Goal: Information Seeking & Learning: Understand process/instructions

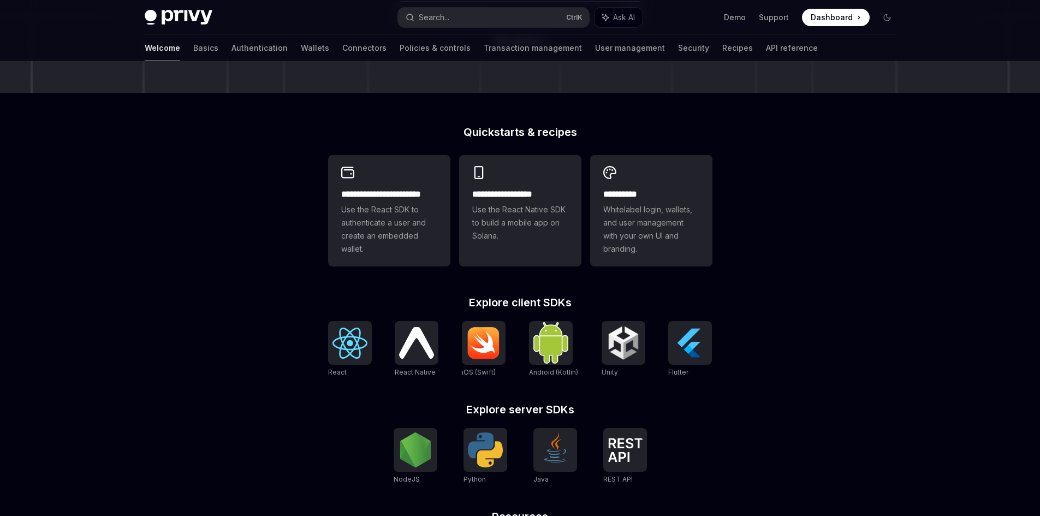
scroll to position [218, 0]
click at [452, 278] on div "**********" at bounding box center [520, 388] width 419 height 524
click at [433, 254] on span "Use the React SDK to authenticate a user and create an embedded wallet." at bounding box center [389, 229] width 96 height 52
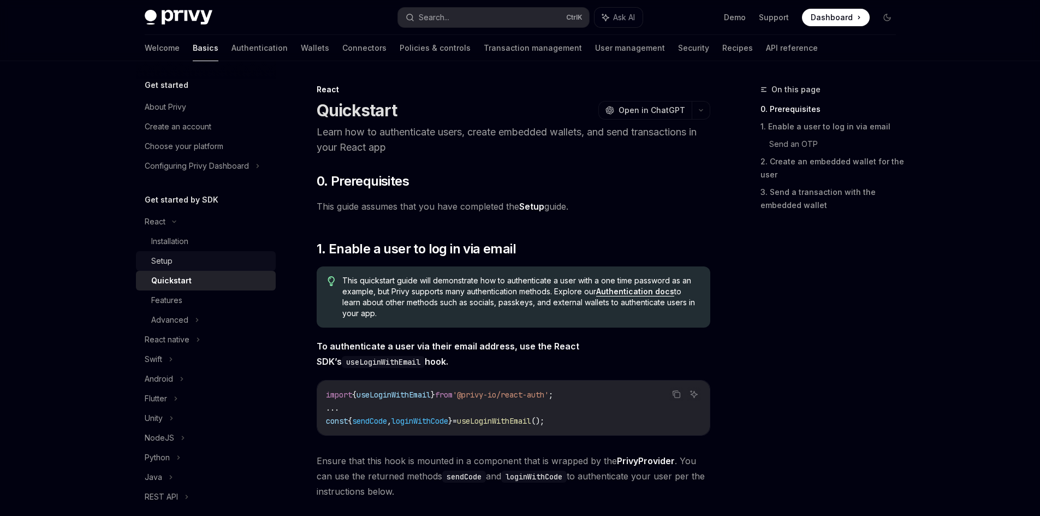
click at [198, 264] on div "Setup" at bounding box center [210, 260] width 118 height 13
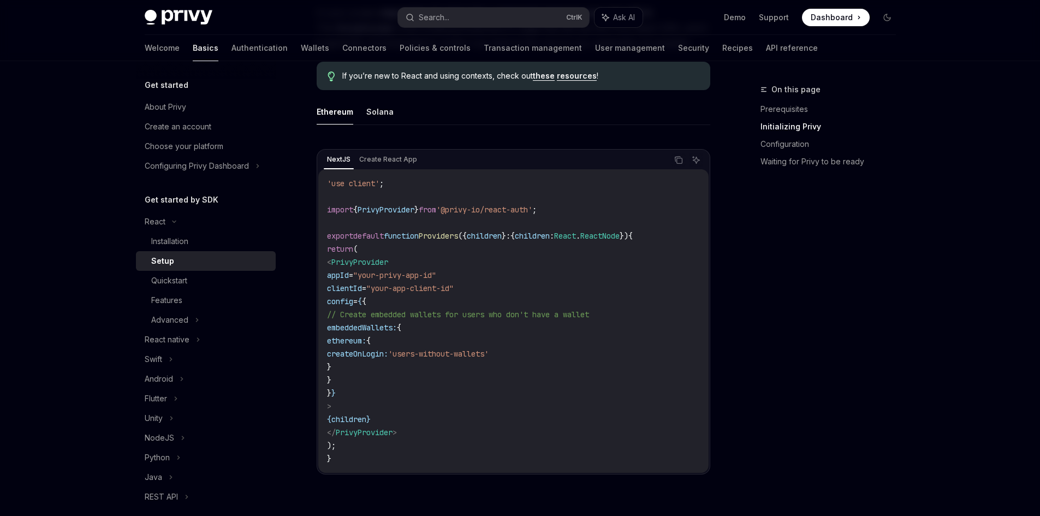
scroll to position [296, 0]
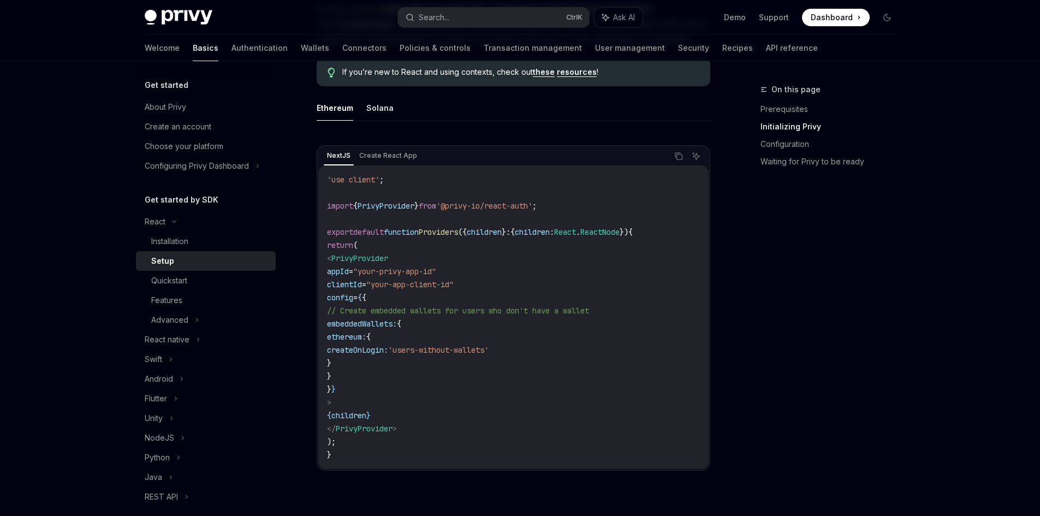
click at [392, 145] on div "NextJS Create React App Copy Ask AI 'use client' ; import { PrivyProvider } fro…" at bounding box center [514, 307] width 394 height 325
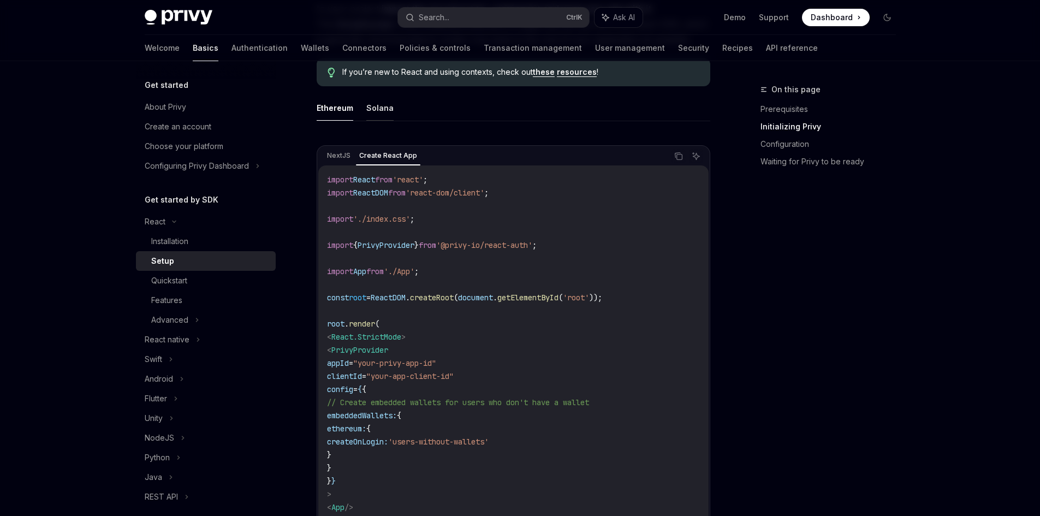
click at [379, 107] on button "Solana" at bounding box center [379, 108] width 27 height 26
click at [341, 106] on button "Ethereum" at bounding box center [335, 108] width 37 height 26
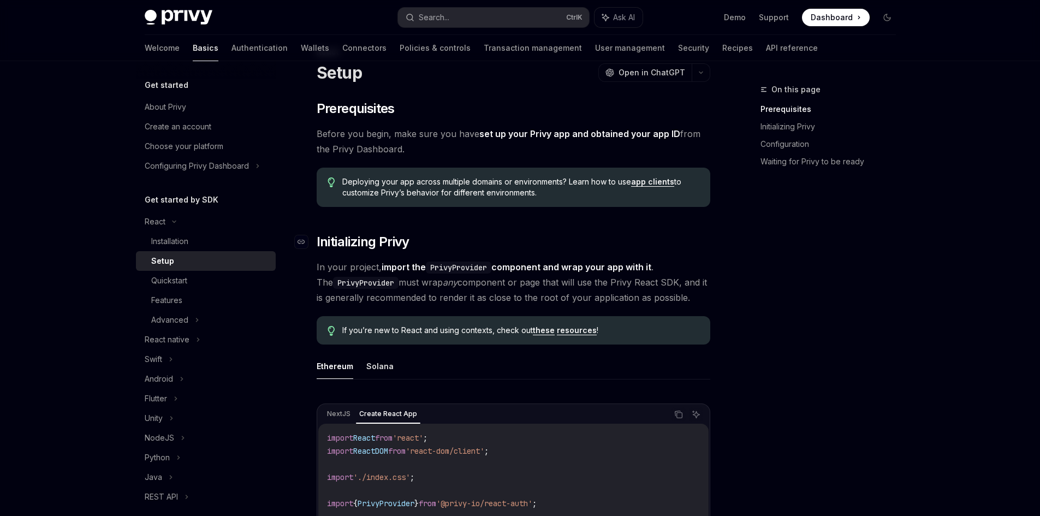
scroll to position [39, 0]
click at [563, 136] on link "set up your Privy app and obtained your app ID" at bounding box center [579, 132] width 201 height 11
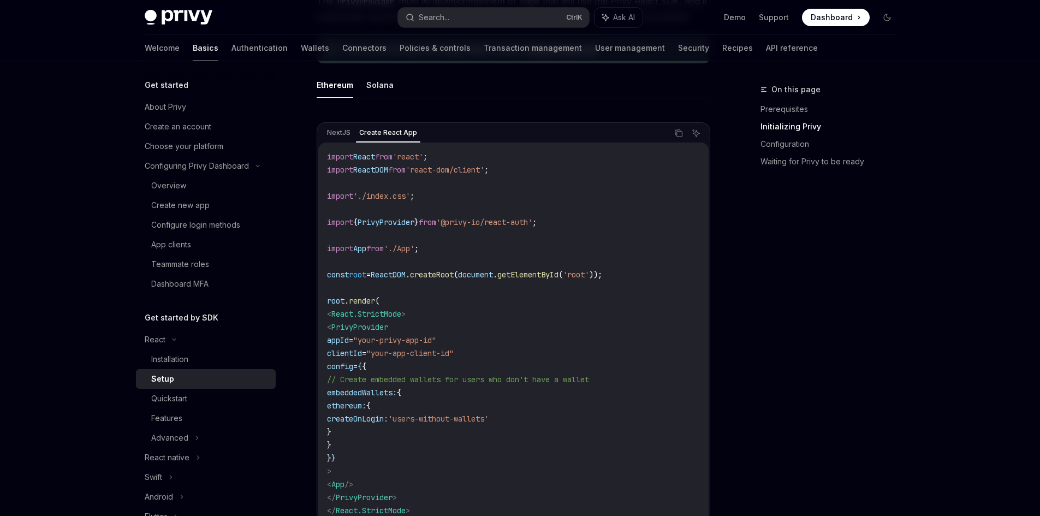
scroll to position [296, 0]
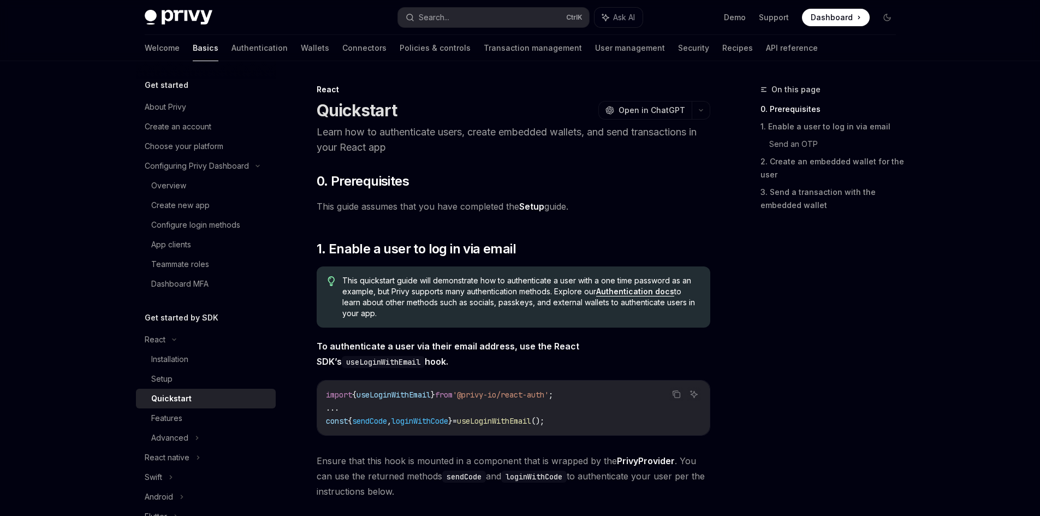
click at [533, 200] on span "This guide assumes that you have completed the Setup guide." at bounding box center [514, 206] width 394 height 15
click at [535, 201] on link "Setup" at bounding box center [531, 206] width 25 height 11
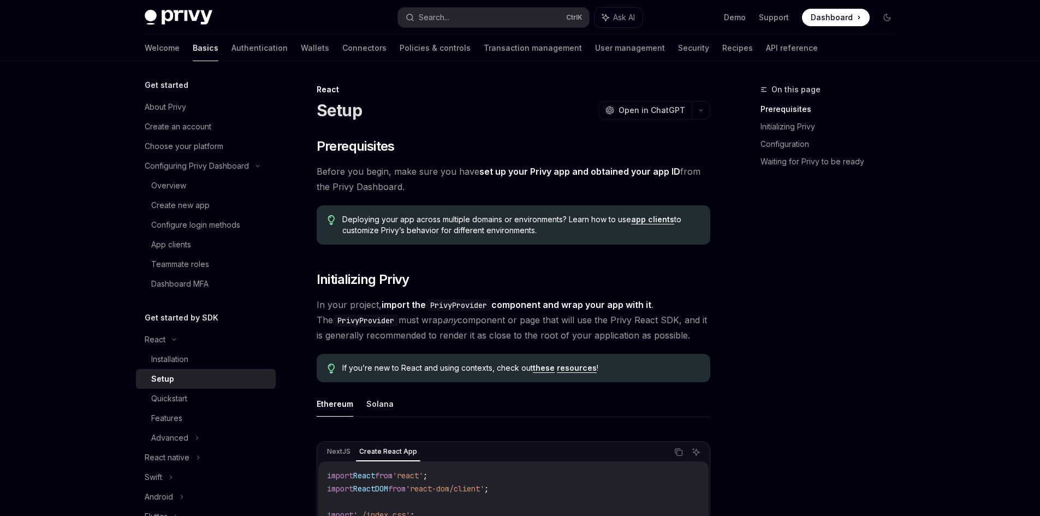
type textarea "*"
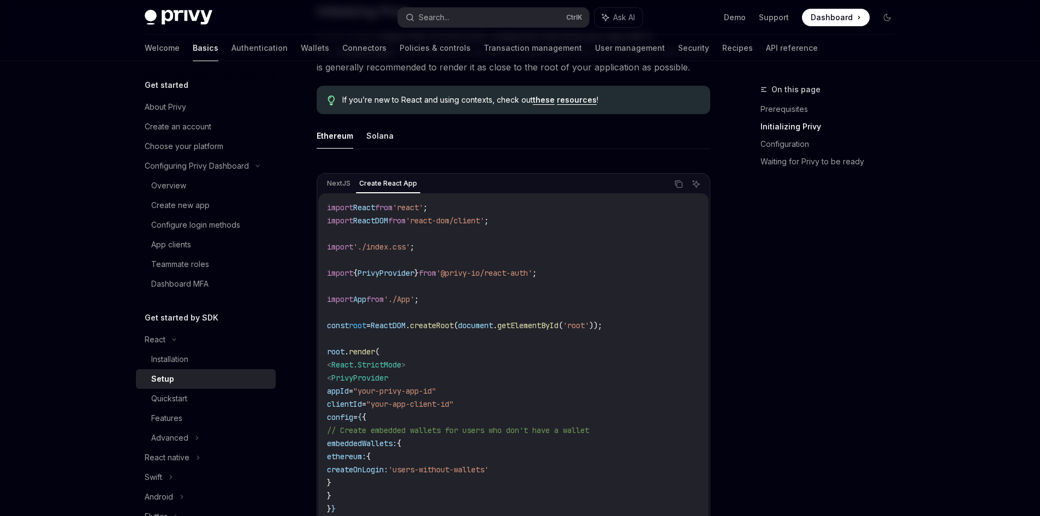
scroll to position [282, 0]
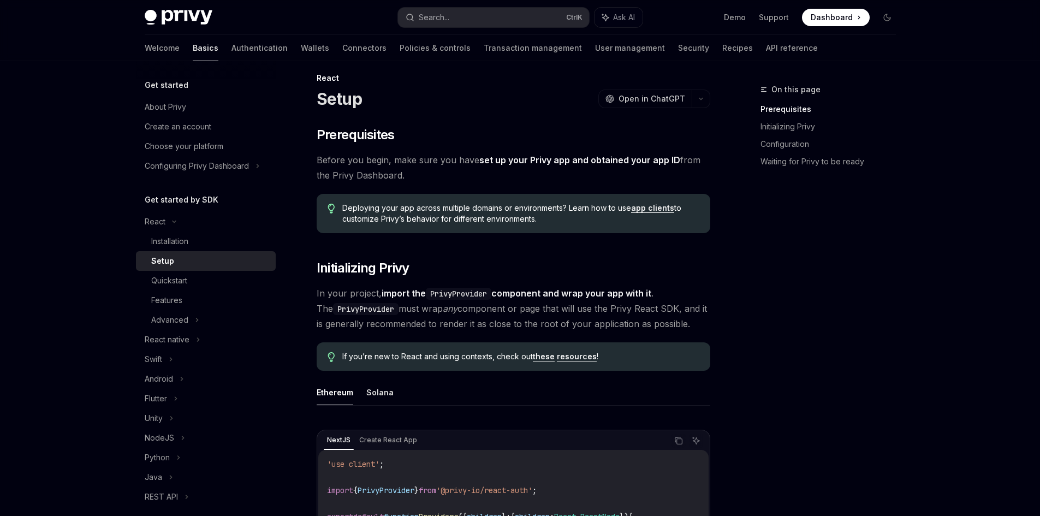
scroll to position [8, 0]
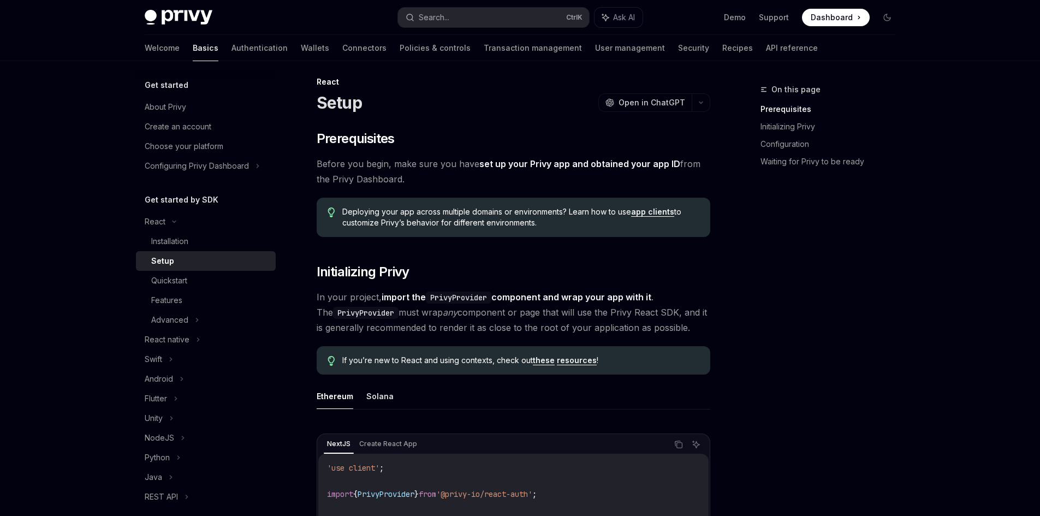
click at [554, 166] on link "set up your Privy app and obtained your app ID" at bounding box center [579, 163] width 201 height 11
type textarea "*"
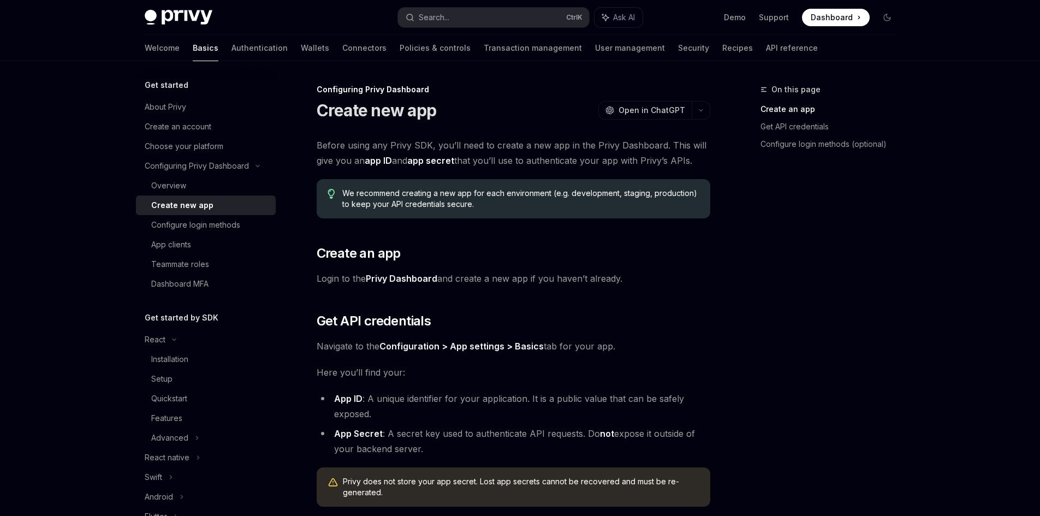
click at [409, 283] on link "Privy Dashboard" at bounding box center [402, 278] width 72 height 11
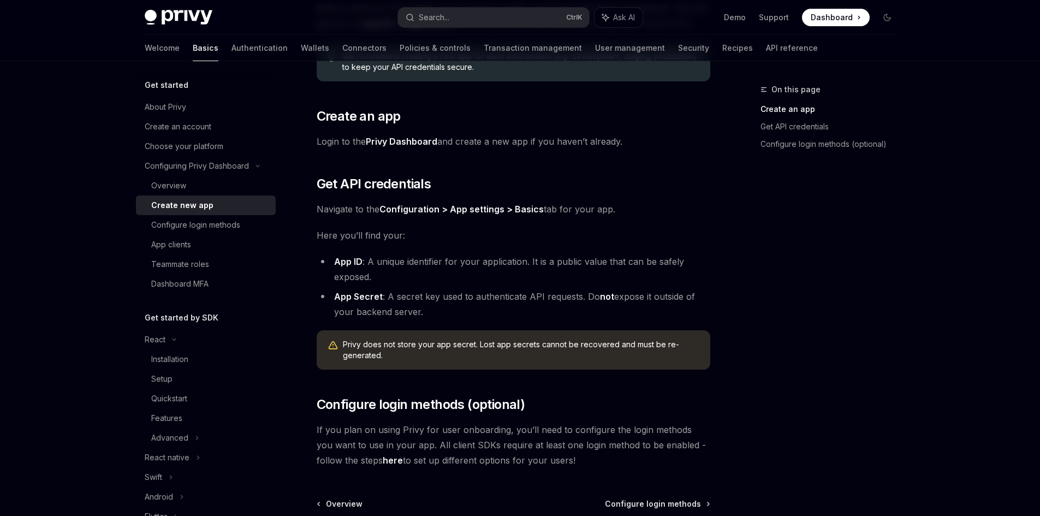
scroll to position [251, 0]
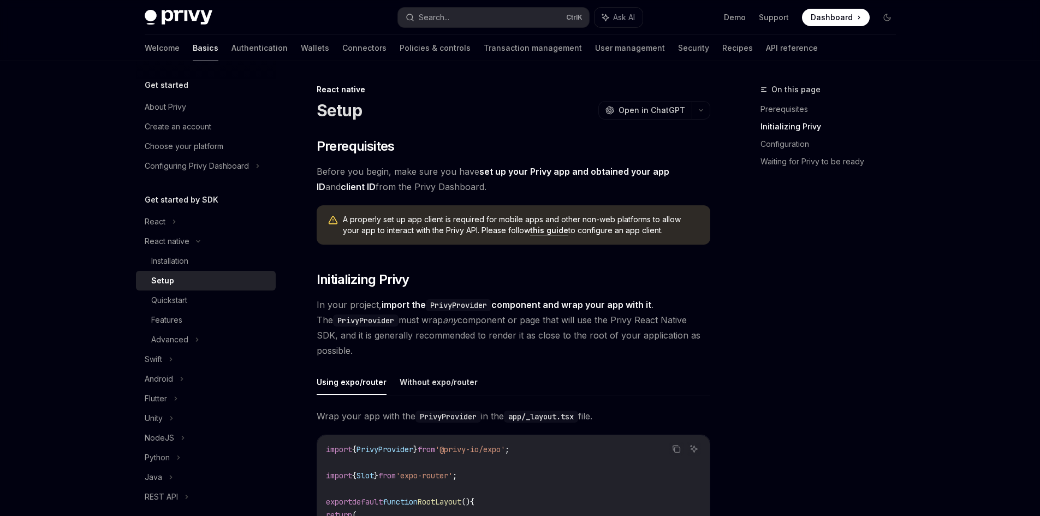
scroll to position [199, 0]
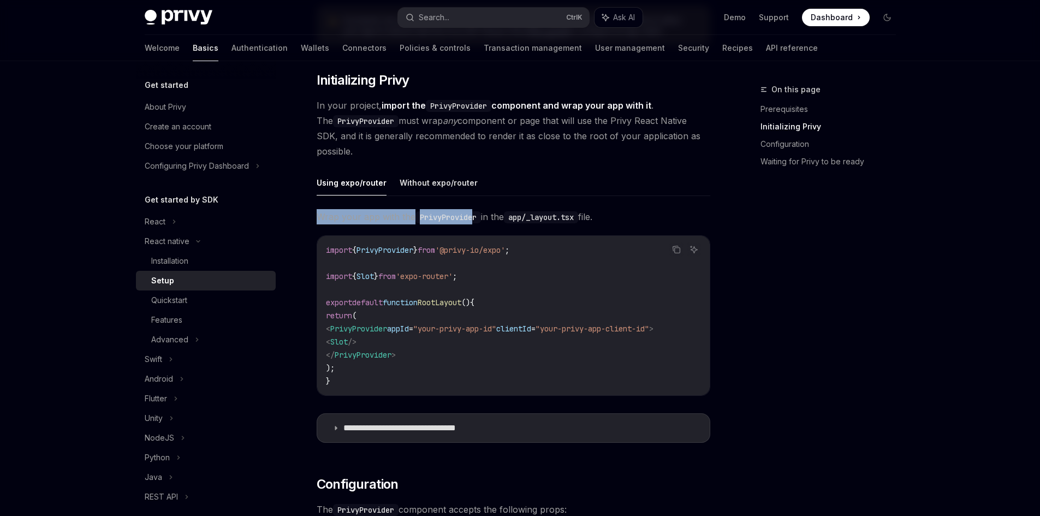
drag, startPoint x: 319, startPoint y: 219, endPoint x: 473, endPoint y: 217, distance: 153.9
click at [473, 217] on span "Wrap your app with the PrivyProvider in the app/_layout.tsx file." at bounding box center [514, 216] width 394 height 15
click at [473, 217] on code "PrivyProvider" at bounding box center [448, 217] width 66 height 12
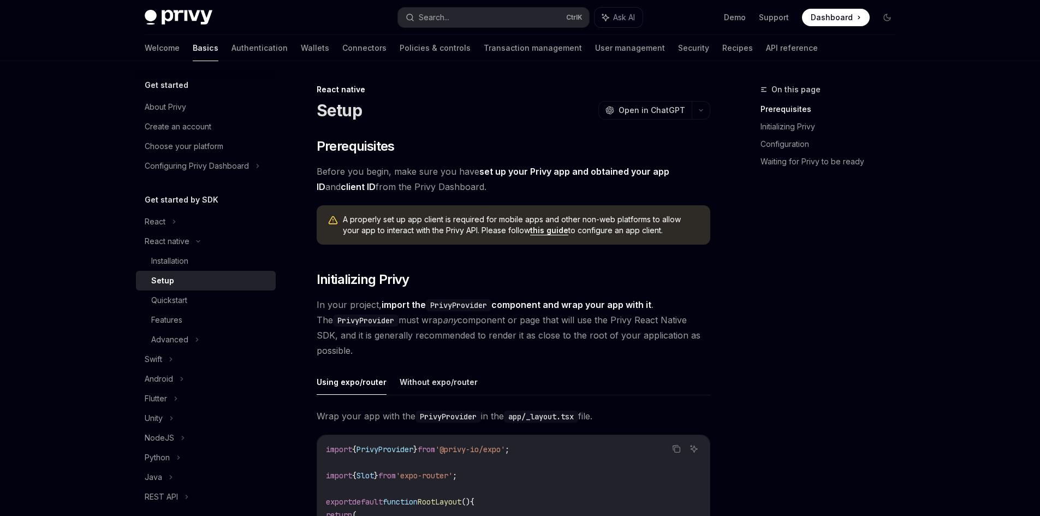
click at [323, 306] on span "In your project, import the PrivyProvider component and wrap your app with it .…" at bounding box center [514, 327] width 394 height 61
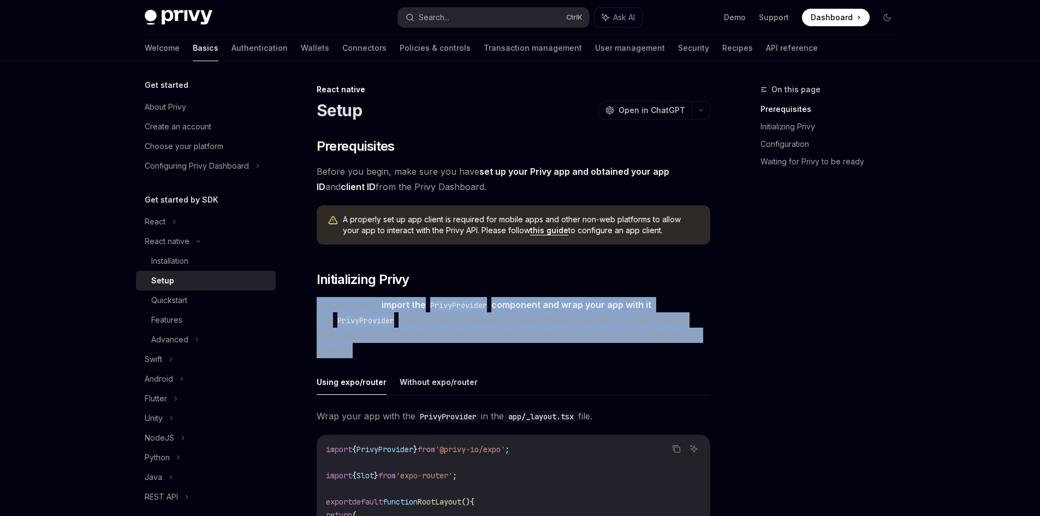
click at [323, 306] on span "In your project, import the PrivyProvider component and wrap your app with it .…" at bounding box center [514, 327] width 394 height 61
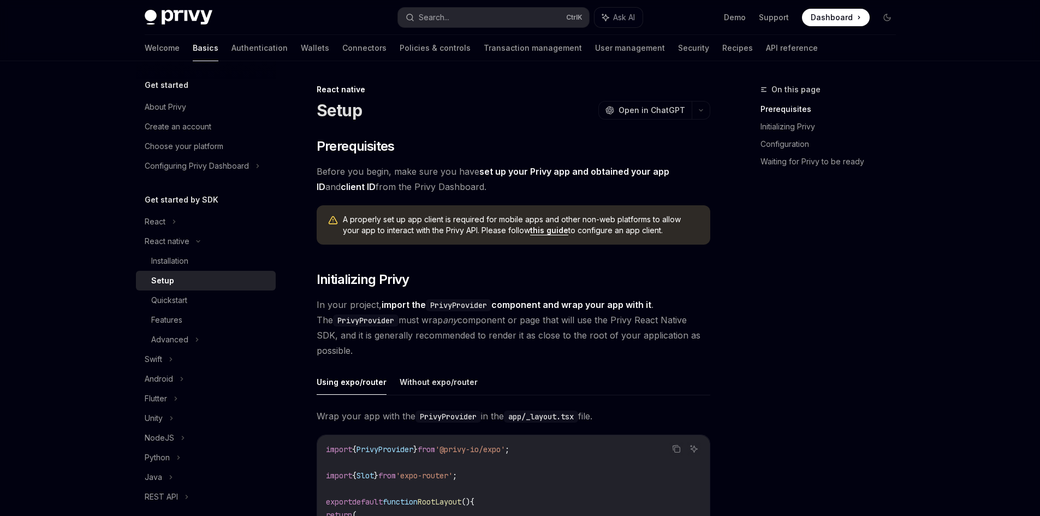
click at [343, 313] on span "In your project, import the PrivyProvider component and wrap your app with it .…" at bounding box center [514, 327] width 394 height 61
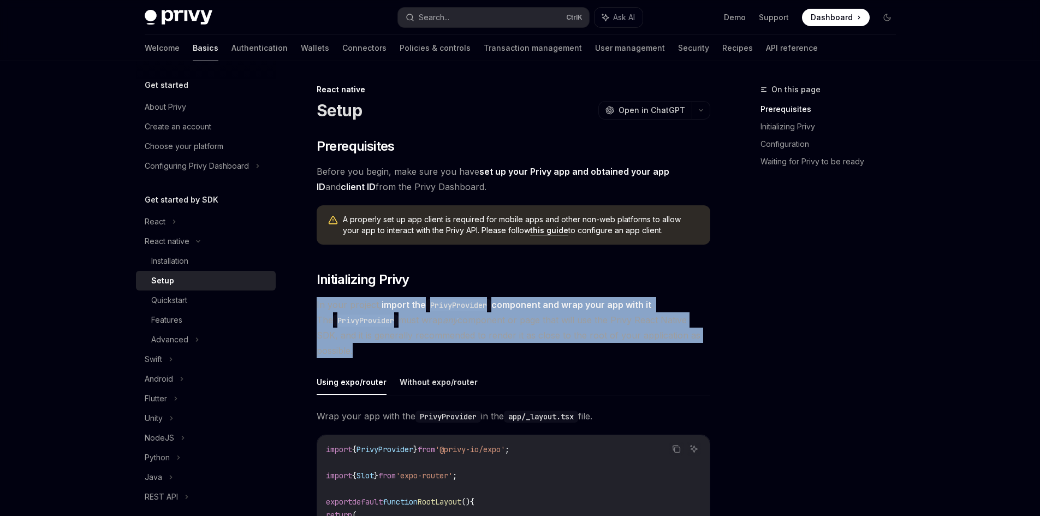
click at [343, 313] on span "In your project, import the PrivyProvider component and wrap your app with it .…" at bounding box center [514, 327] width 394 height 61
copy div "In your project, import the PrivyProvider component and wrap your app with it .…"
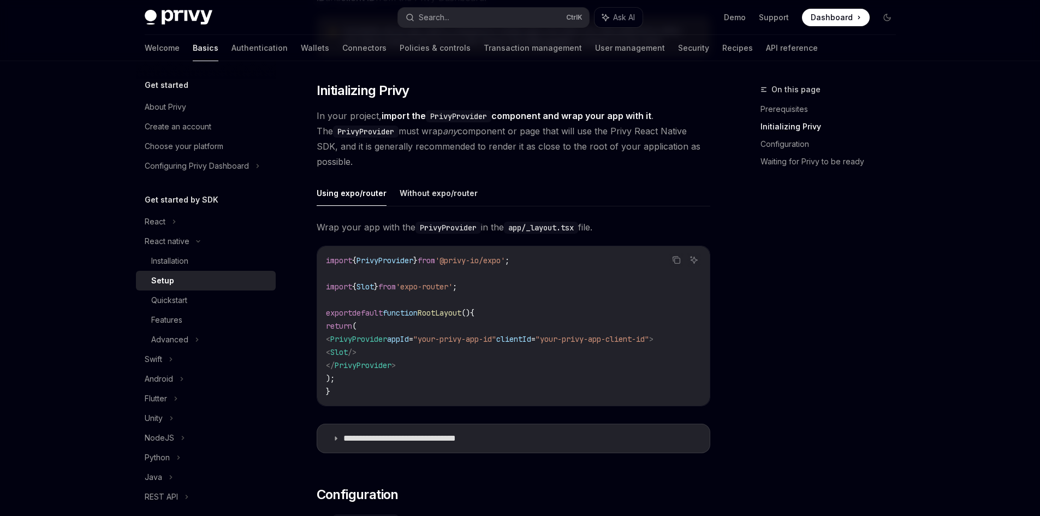
scroll to position [189, 0]
click at [672, 265] on button "Copy the contents from the code block" at bounding box center [676, 259] width 14 height 14
click at [438, 187] on button "Without expo/router" at bounding box center [439, 193] width 78 height 26
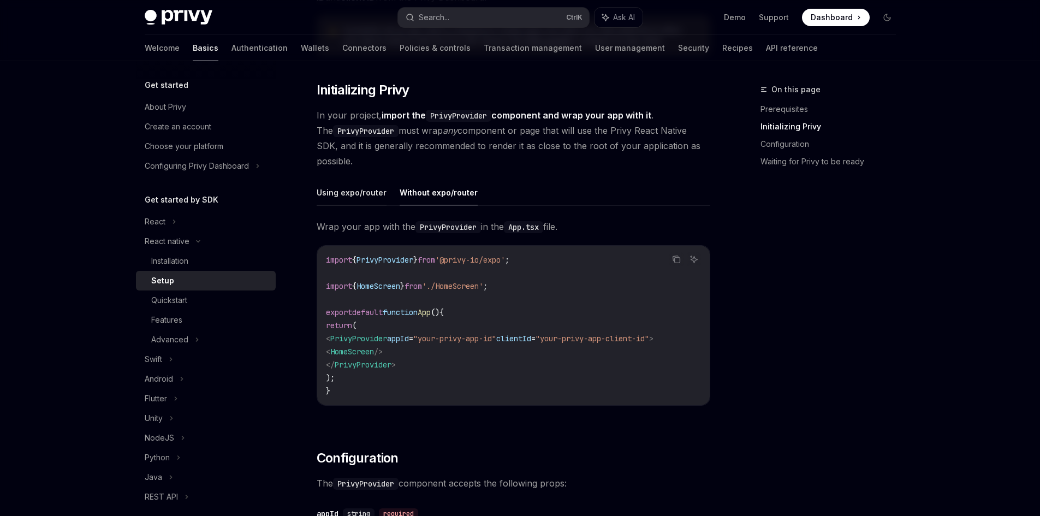
click at [358, 197] on button "Using expo/router" at bounding box center [352, 193] width 70 height 26
type textarea "*"
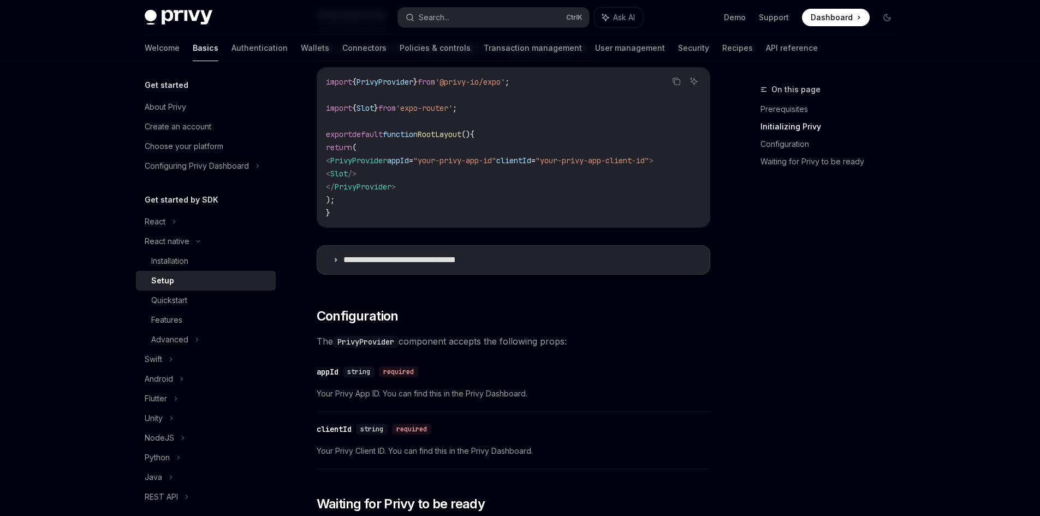
scroll to position [368, 0]
click at [429, 262] on p "**********" at bounding box center [416, 259] width 147 height 11
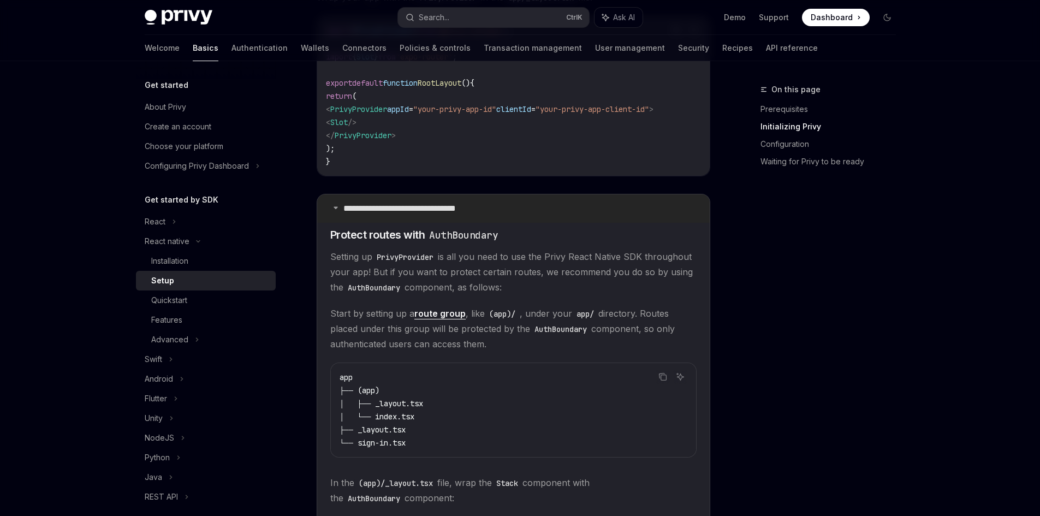
scroll to position [418, 0]
click at [429, 210] on p "**********" at bounding box center [416, 209] width 147 height 11
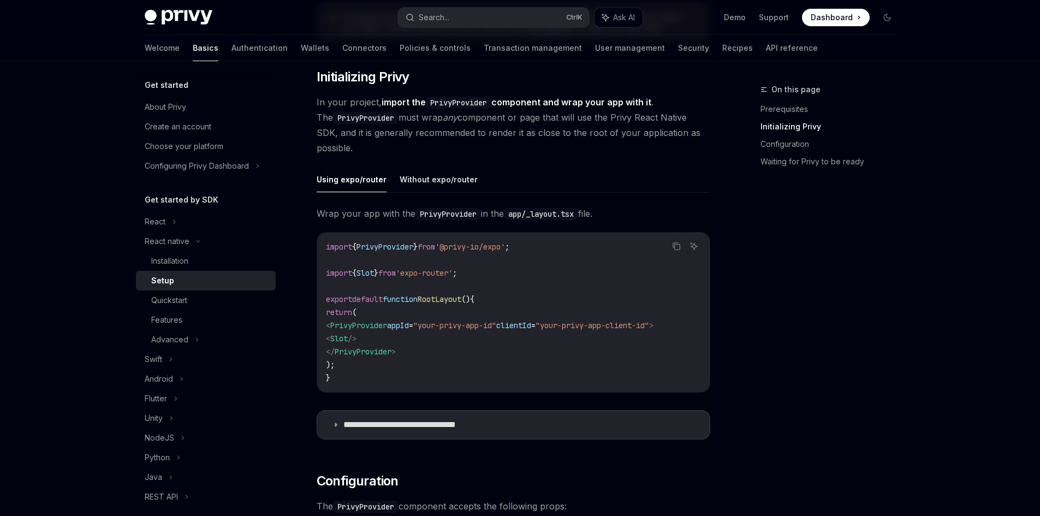
scroll to position [203, 0]
click at [425, 430] on p "**********" at bounding box center [416, 424] width 147 height 11
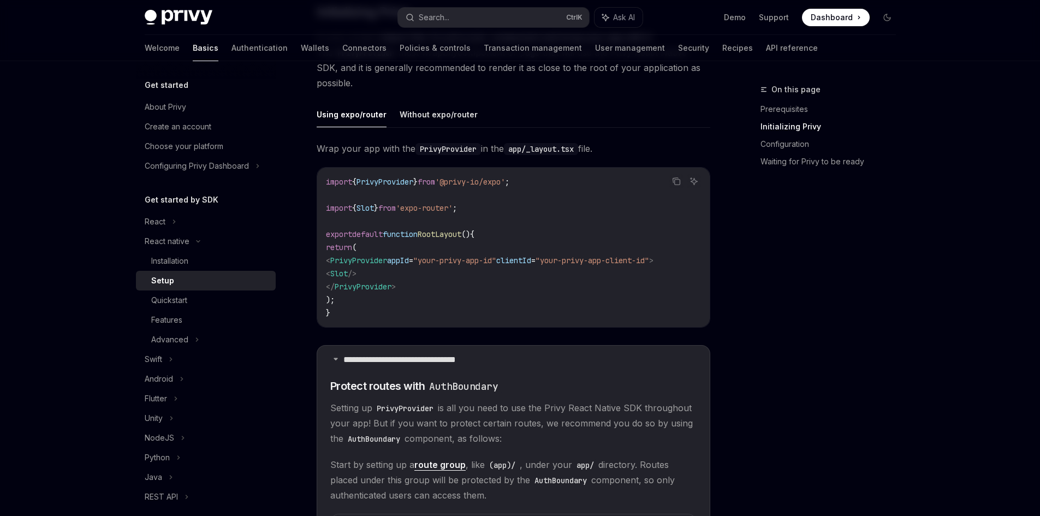
scroll to position [260, 0]
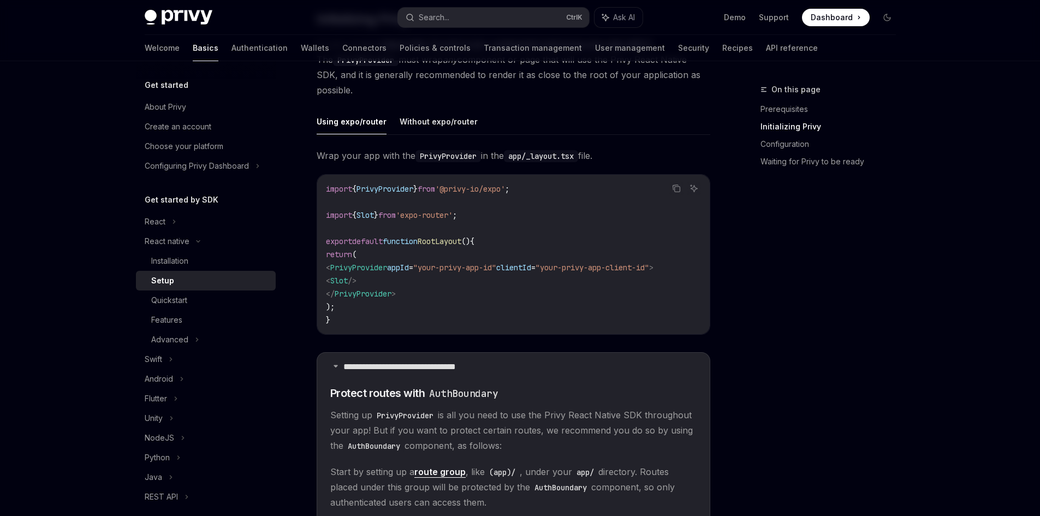
click at [417, 157] on code "PrivyProvider" at bounding box center [448, 156] width 66 height 12
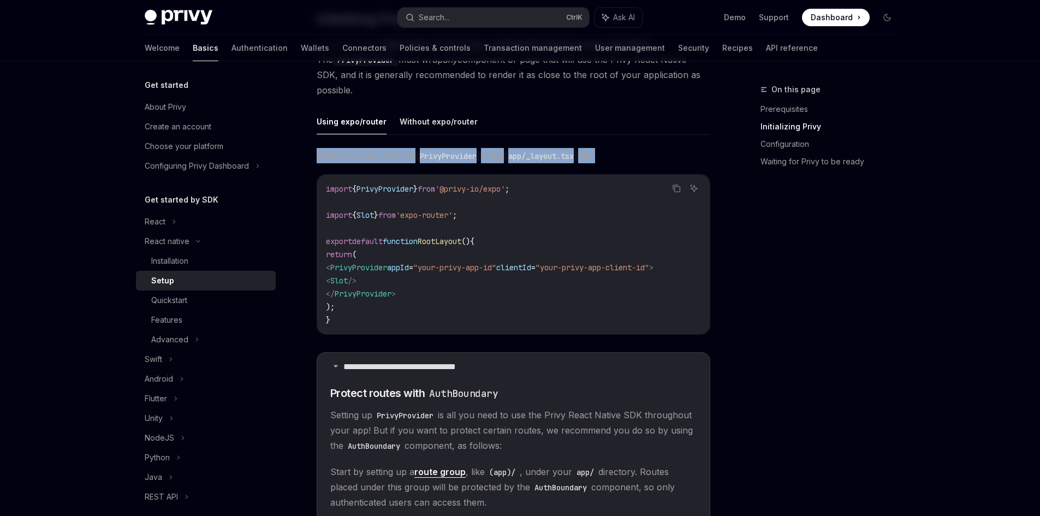
click at [417, 157] on code "PrivyProvider" at bounding box center [448, 156] width 66 height 12
copy div "Wrap your app with the PrivyProvider in the app/_layout.tsx file."
click at [441, 157] on code "PrivyProvider" at bounding box center [448, 156] width 66 height 12
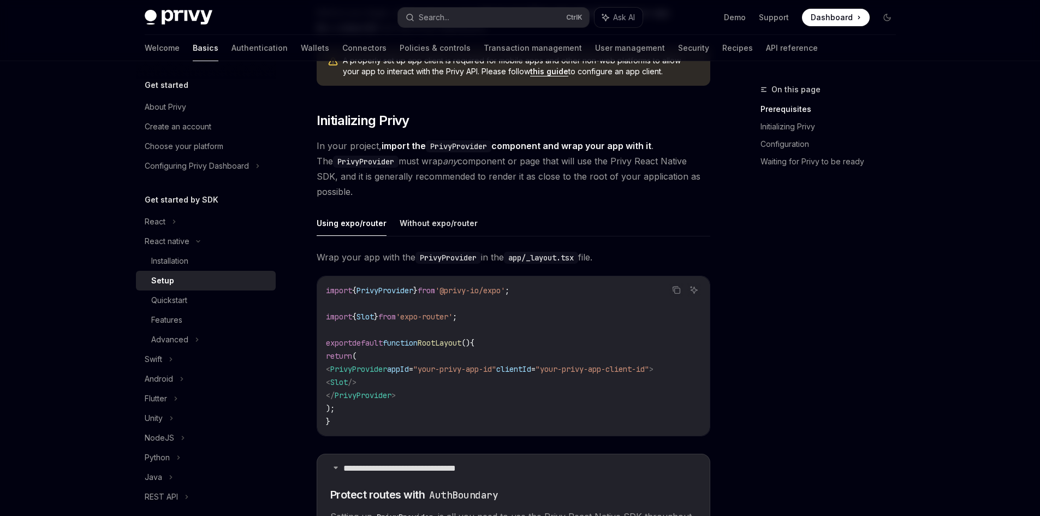
scroll to position [158, 0]
click at [630, 147] on strong "import the PrivyProvider component and wrap your app with it" at bounding box center [517, 146] width 270 height 11
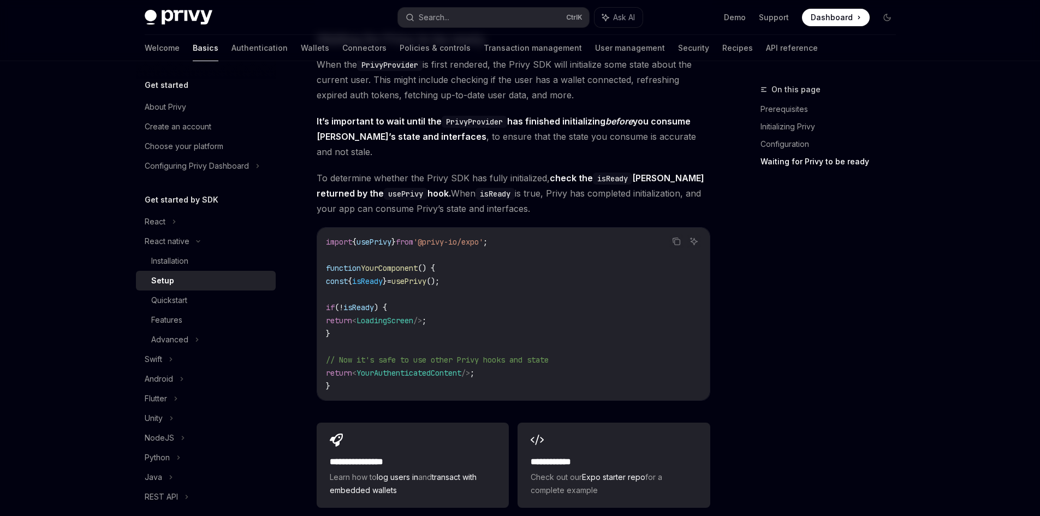
scroll to position [1498, 0]
click at [673, 236] on icon "Copy the contents from the code block" at bounding box center [676, 240] width 9 height 9
